Goal: Information Seeking & Learning: Learn about a topic

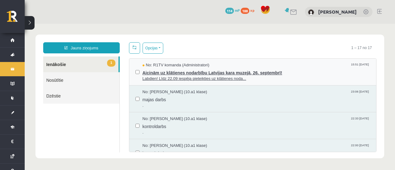
click at [182, 76] on span "Labdien! Līdz 22.09 iespēja pieteikties uz klātienes noda..." at bounding box center [257, 79] width 228 height 6
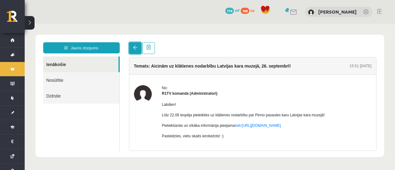
click at [132, 49] on link at bounding box center [135, 48] width 12 height 12
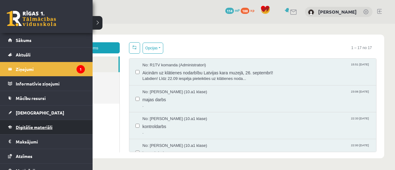
click at [36, 128] on span "Digitālie materiāli" at bounding box center [34, 127] width 37 height 6
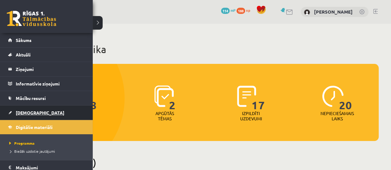
click at [17, 113] on span "[DEMOGRAPHIC_DATA]" at bounding box center [40, 113] width 48 height 6
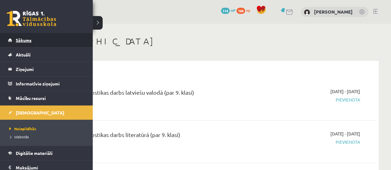
click at [29, 42] on span "Sākums" at bounding box center [24, 40] width 16 height 6
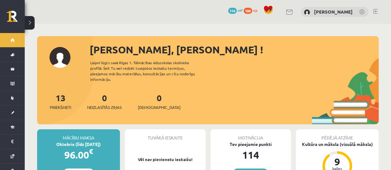
click at [372, 11] on div "0 Dāvanas 114 mP 188 xp [PERSON_NAME]" at bounding box center [208, 12] width 366 height 24
click at [375, 14] on div at bounding box center [375, 12] width 5 height 6
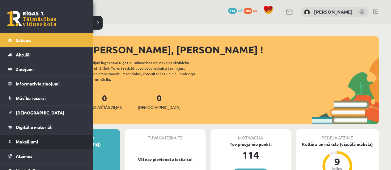
scroll to position [35, 0]
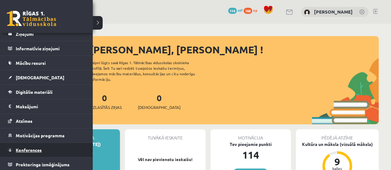
click at [26, 149] on span "Konferences" at bounding box center [29, 150] width 26 height 6
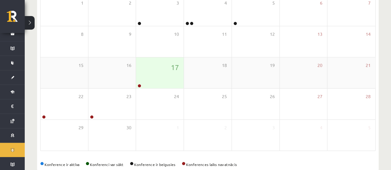
scroll to position [112, 0]
click at [173, 73] on div "17" at bounding box center [160, 72] width 48 height 31
